Goal: Find specific page/section: Find specific page/section

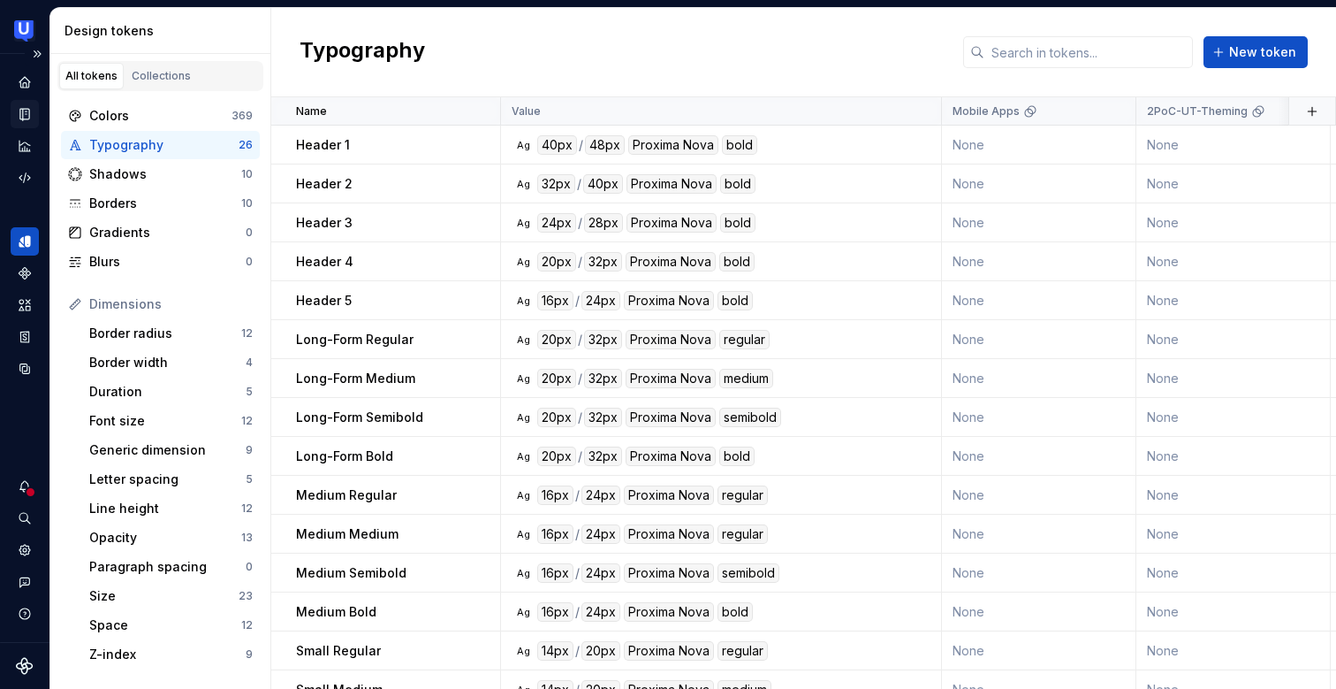
click at [19, 110] on icon "Documentation" at bounding box center [25, 114] width 16 height 16
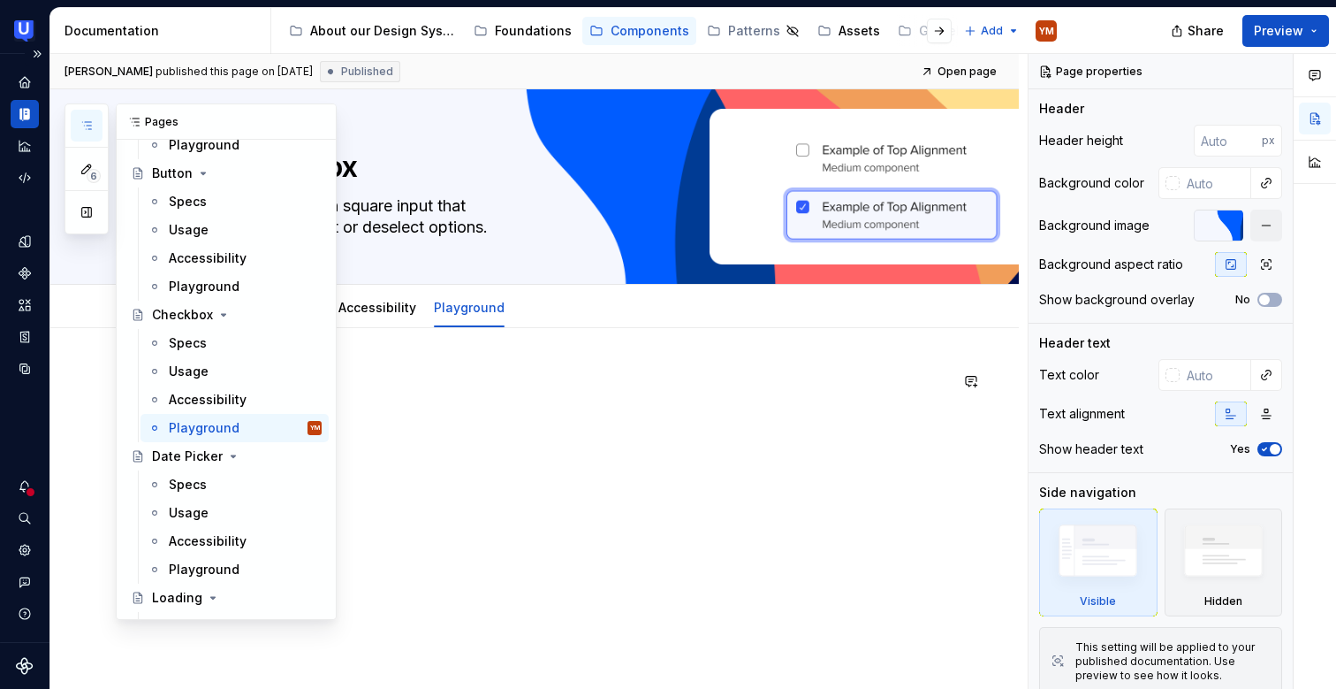
scroll to position [811, 0]
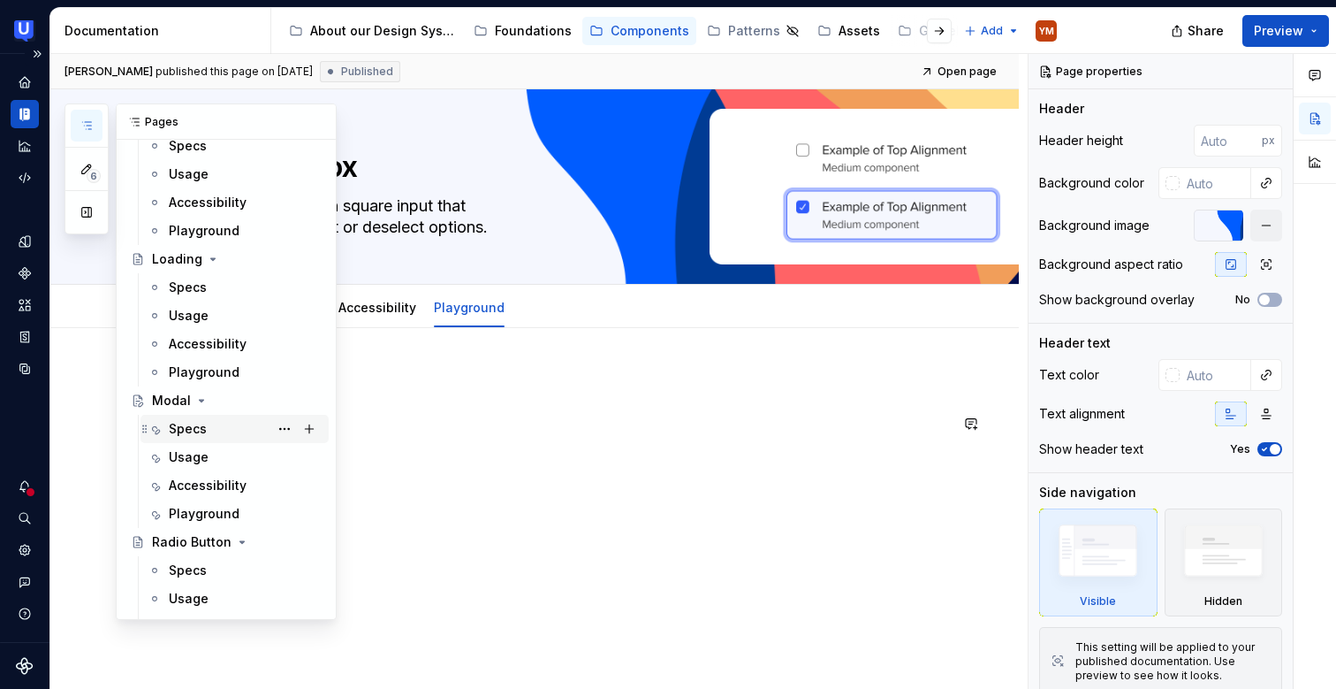
click at [229, 436] on div "Specs" at bounding box center [245, 428] width 153 height 25
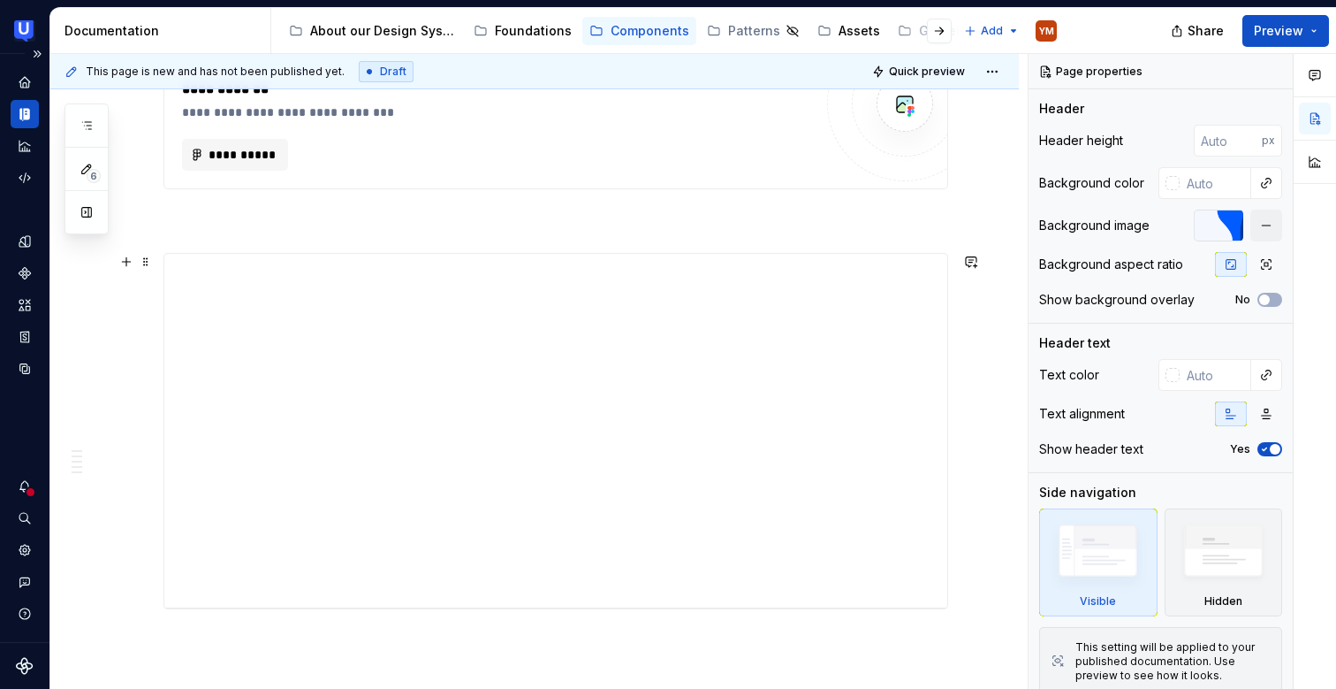
scroll to position [2787, 0]
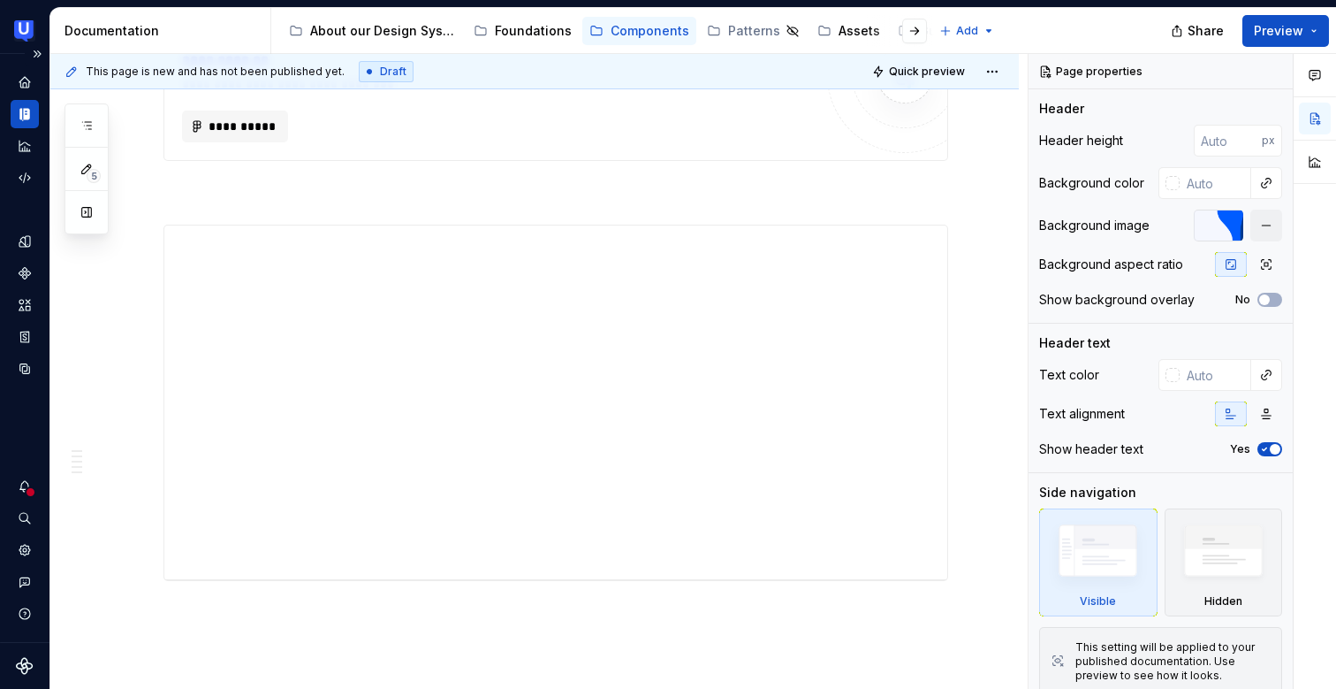
type textarea "*"
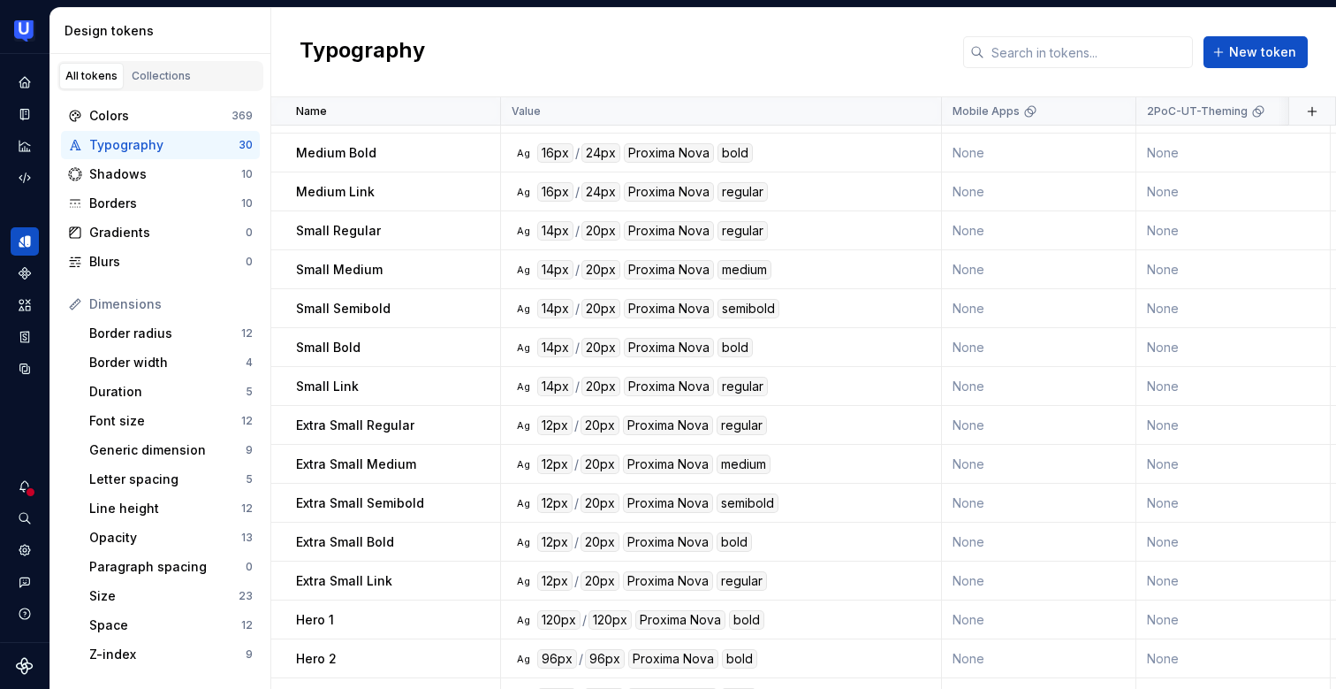
scroll to position [499, 0]
